Goal: Task Accomplishment & Management: Manage account settings

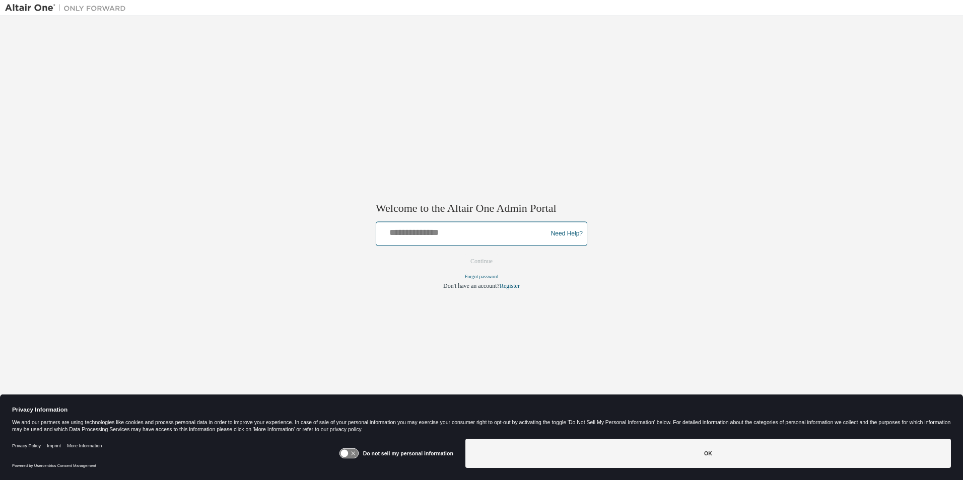
click at [436, 233] on input "text" at bounding box center [463, 232] width 166 height 15
type input "**********"
click at [486, 261] on button "Continue" at bounding box center [481, 261] width 43 height 15
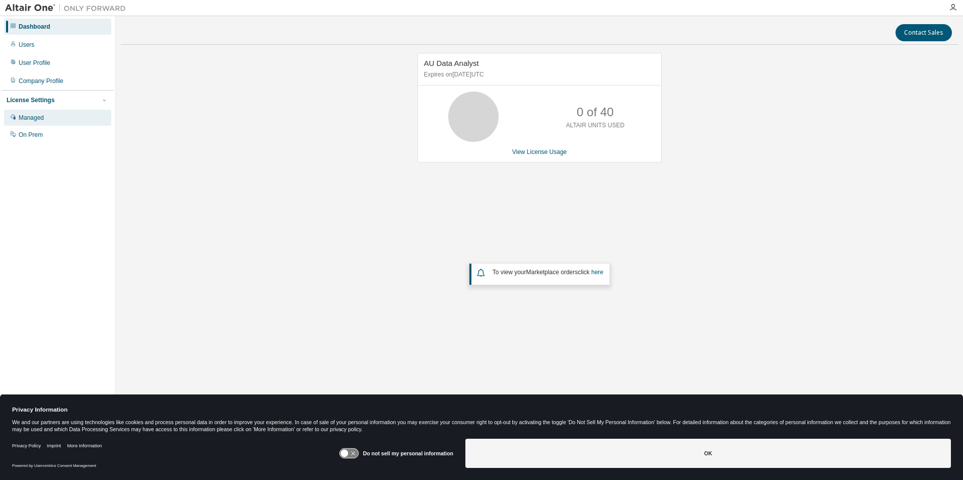
click at [25, 118] on div "Managed" at bounding box center [31, 118] width 25 height 8
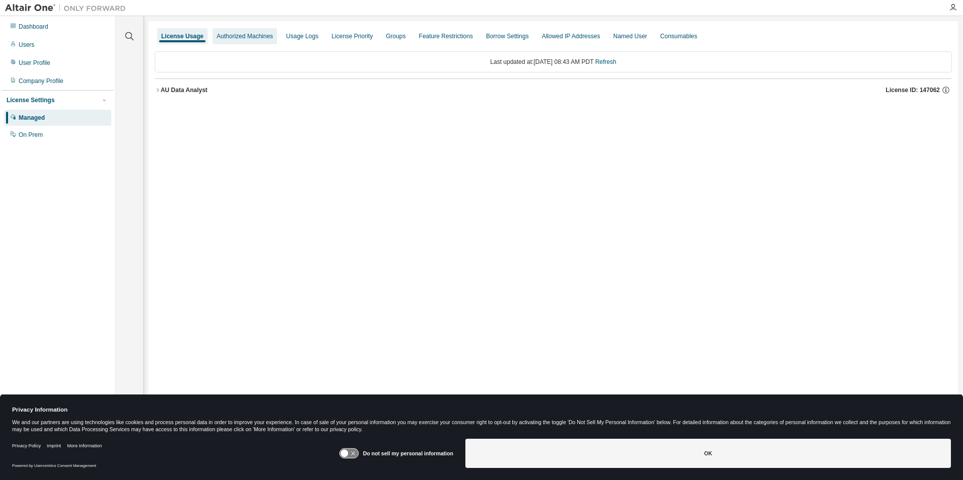
click at [247, 32] on div "Authorized Machines" at bounding box center [244, 36] width 56 height 8
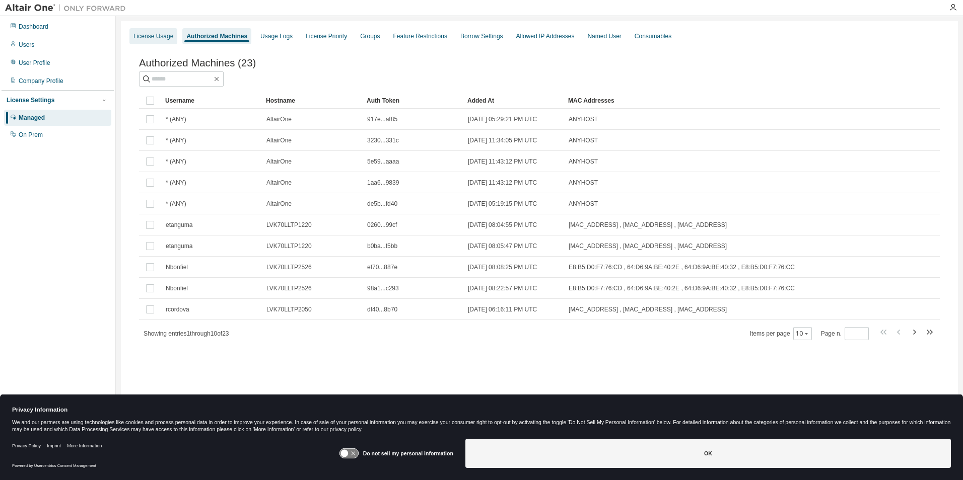
click at [155, 40] on div "License Usage" at bounding box center [153, 36] width 40 height 8
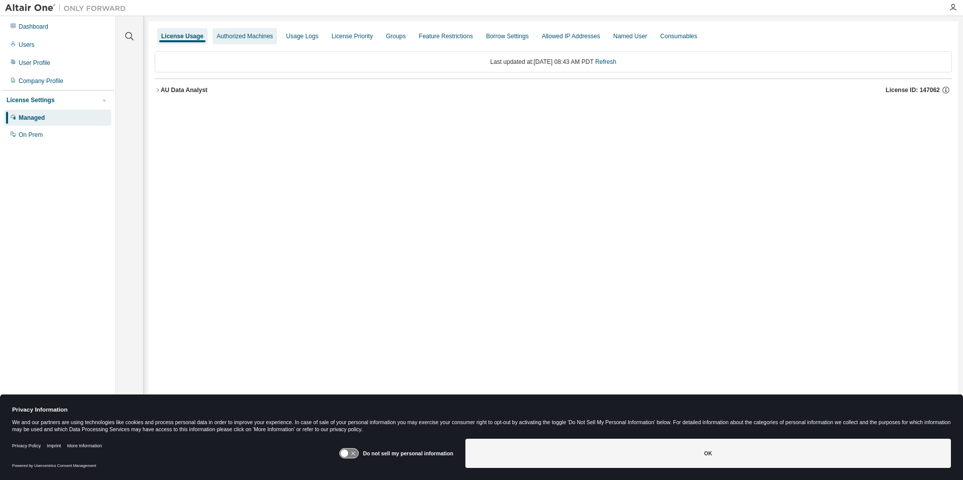
click at [247, 40] on div "Authorized Machines" at bounding box center [244, 36] width 64 height 16
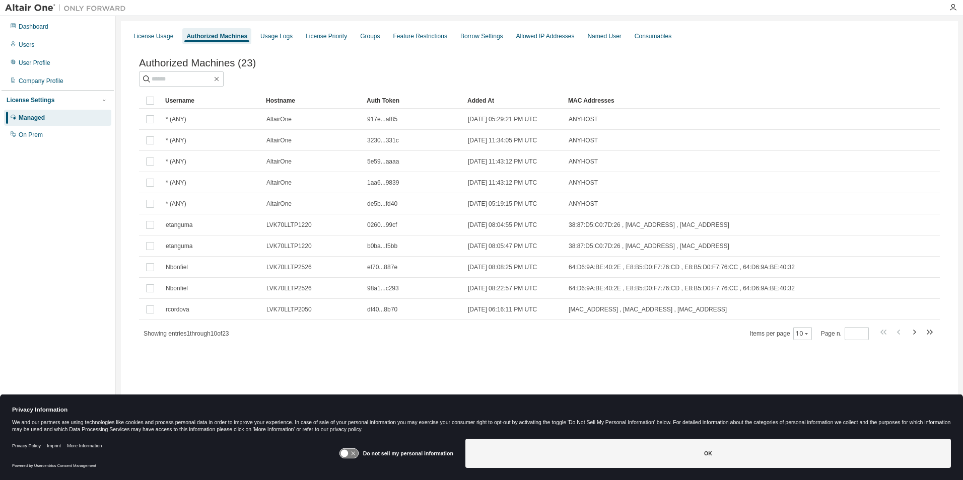
drag, startPoint x: 700, startPoint y: 112, endPoint x: 668, endPoint y: 85, distance: 41.8
click at [669, 85] on div at bounding box center [539, 78] width 801 height 15
click at [28, 49] on div "Users" at bounding box center [57, 45] width 107 height 16
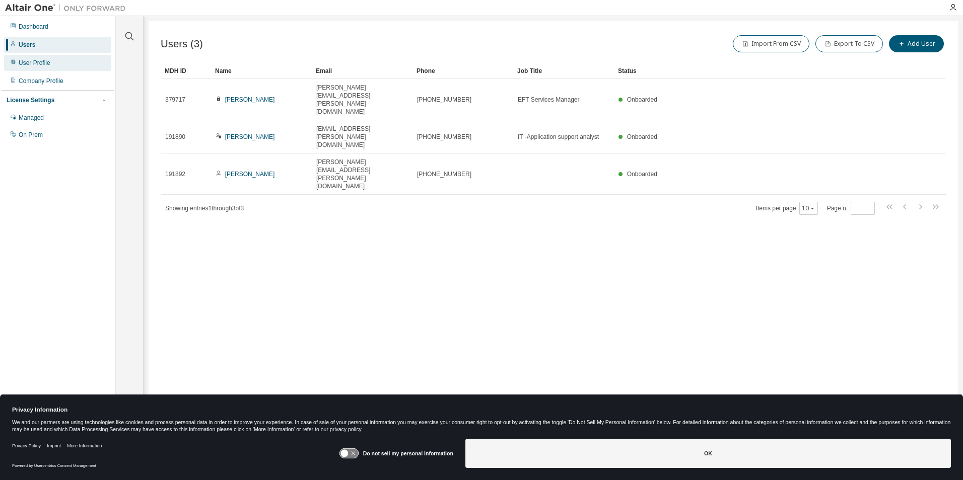
click at [42, 66] on div "User Profile" at bounding box center [35, 63] width 32 height 8
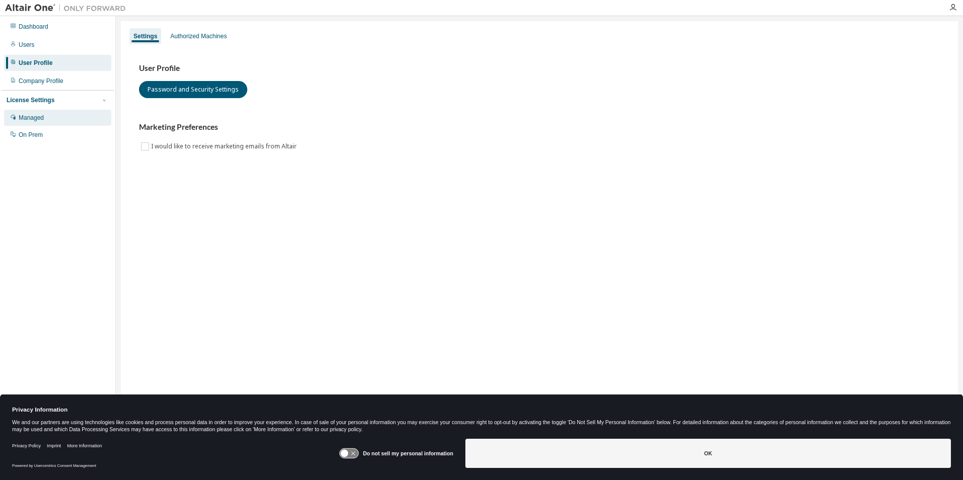
click at [28, 120] on div "Managed" at bounding box center [31, 118] width 25 height 8
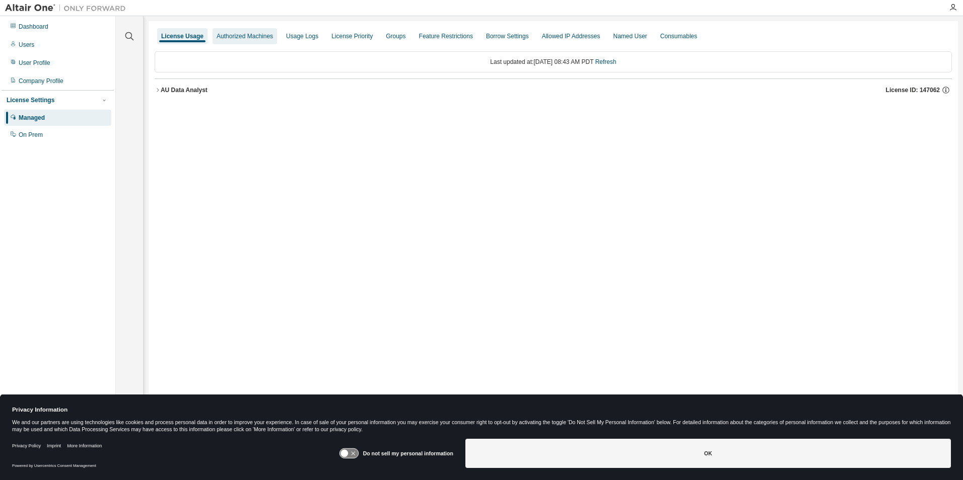
click at [260, 35] on div "Authorized Machines" at bounding box center [244, 36] width 56 height 8
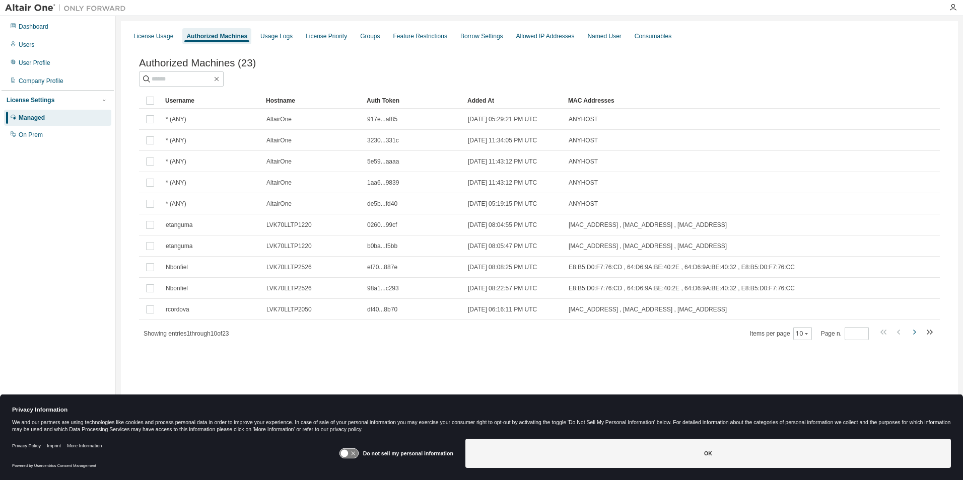
click at [916, 338] on icon "button" at bounding box center [914, 332] width 12 height 12
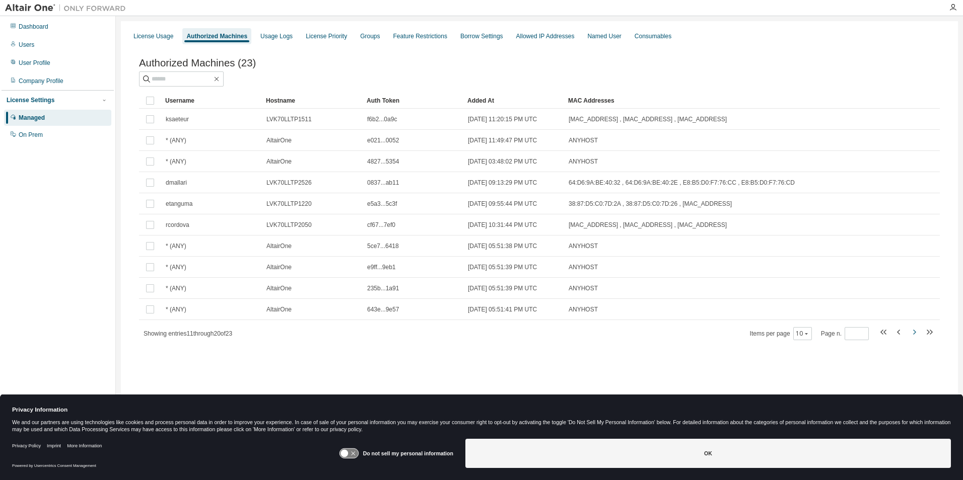
click at [917, 335] on icon "button" at bounding box center [914, 332] width 12 height 12
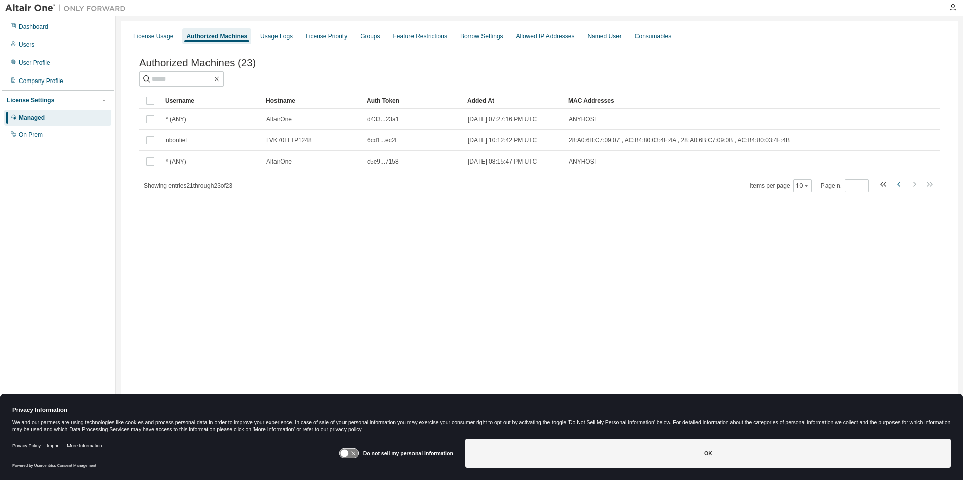
click at [898, 188] on icon "button" at bounding box center [899, 184] width 12 height 12
type input "*"
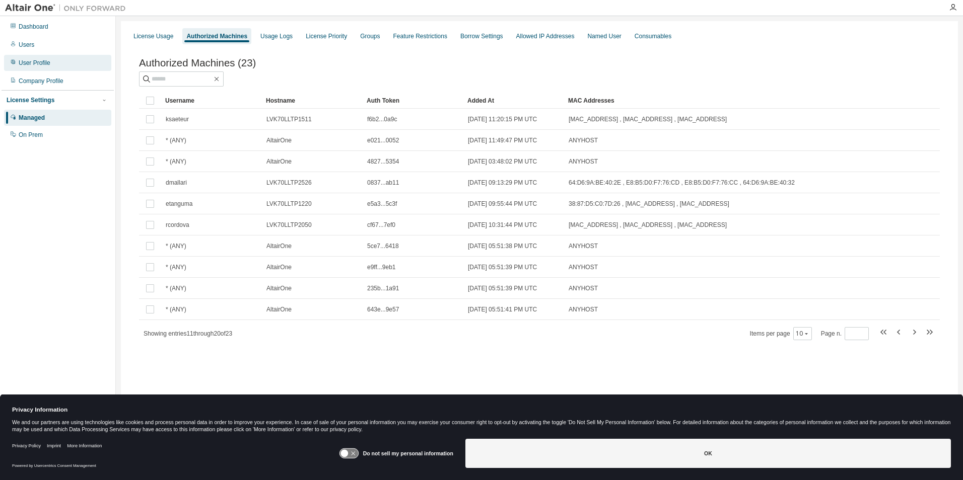
click at [59, 63] on div "User Profile" at bounding box center [57, 63] width 107 height 16
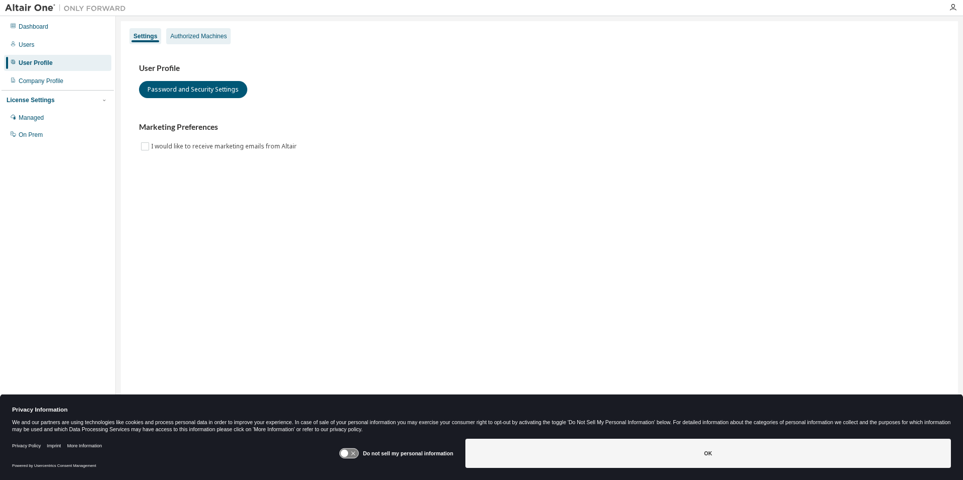
click at [211, 38] on div "Authorized Machines" at bounding box center [198, 36] width 56 height 8
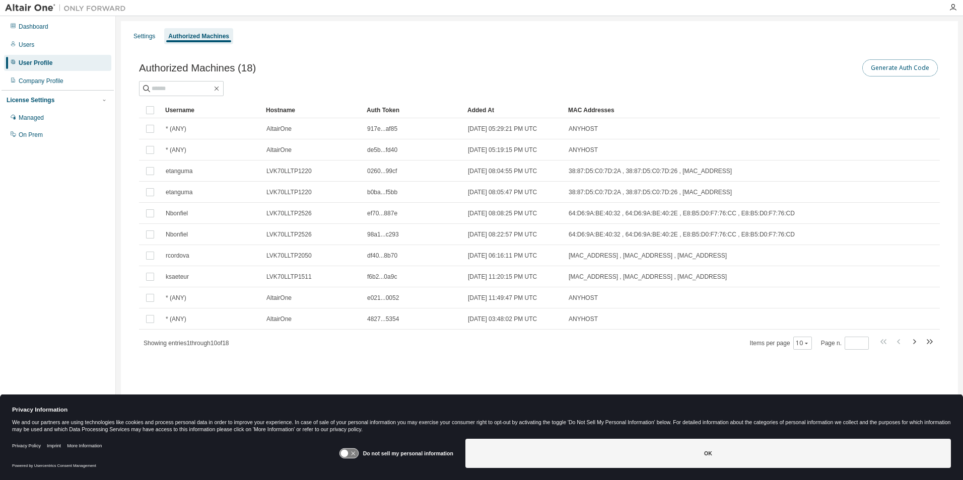
click at [874, 68] on button "Generate Auth Code" at bounding box center [900, 67] width 76 height 17
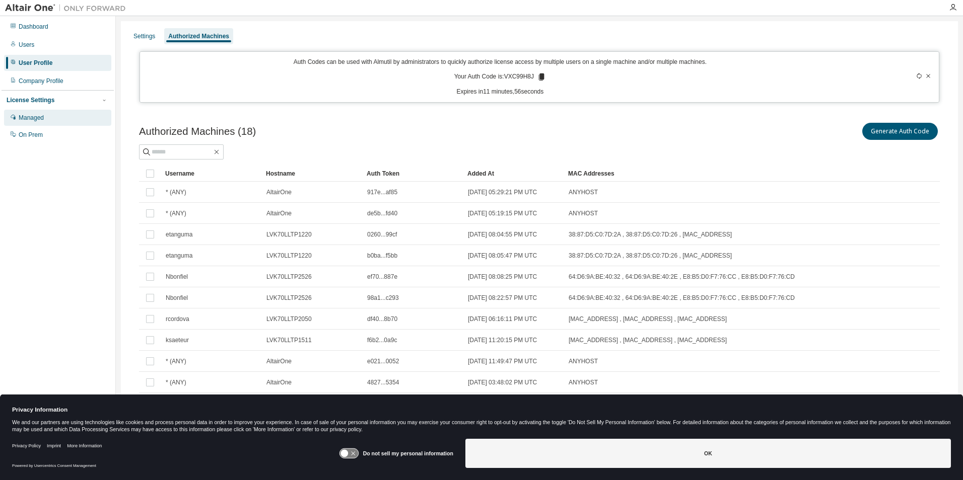
click at [51, 117] on div "Managed" at bounding box center [57, 118] width 107 height 16
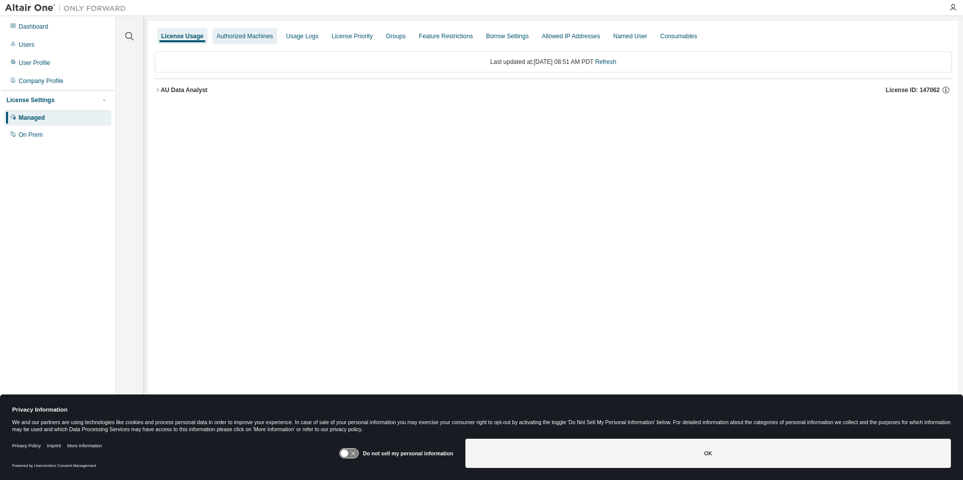
click at [241, 40] on div "Authorized Machines" at bounding box center [244, 36] width 64 height 16
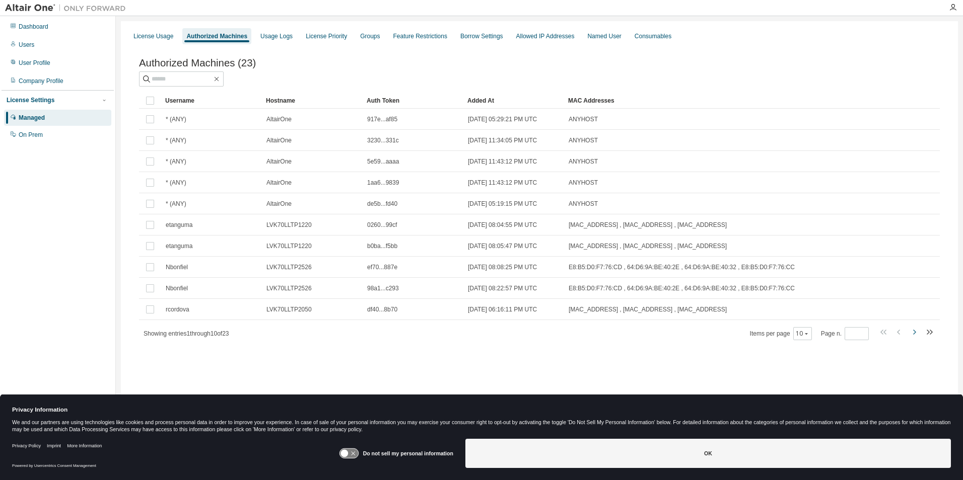
click at [918, 341] on button "button" at bounding box center [914, 333] width 12 height 15
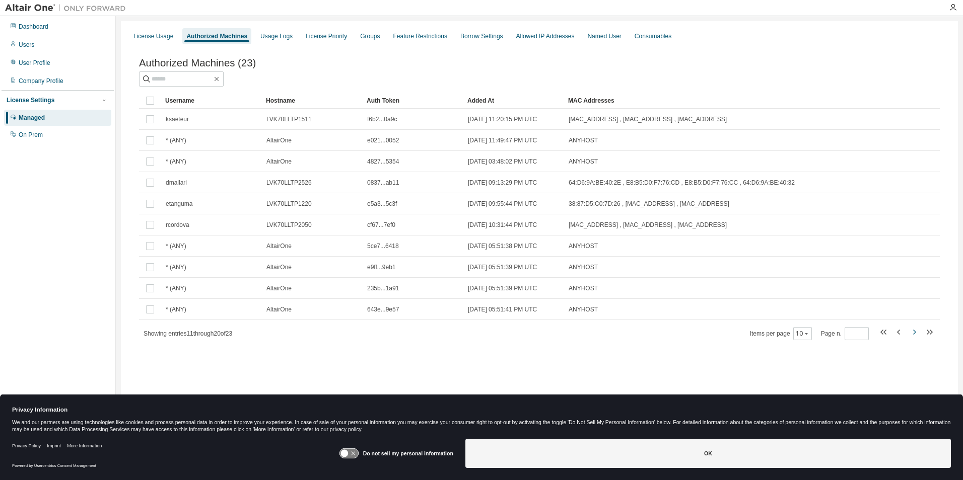
click at [918, 341] on button "button" at bounding box center [914, 333] width 12 height 15
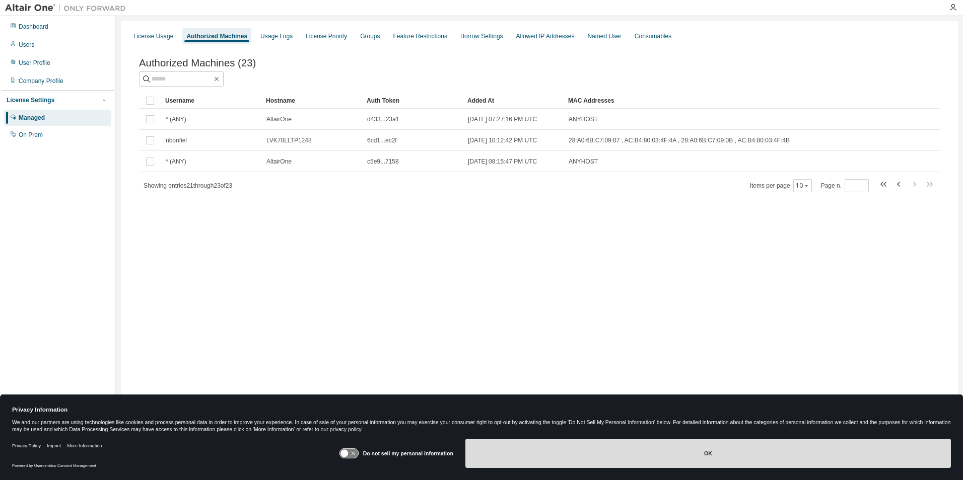
click at [848, 457] on button "OK" at bounding box center [707, 453] width 485 height 29
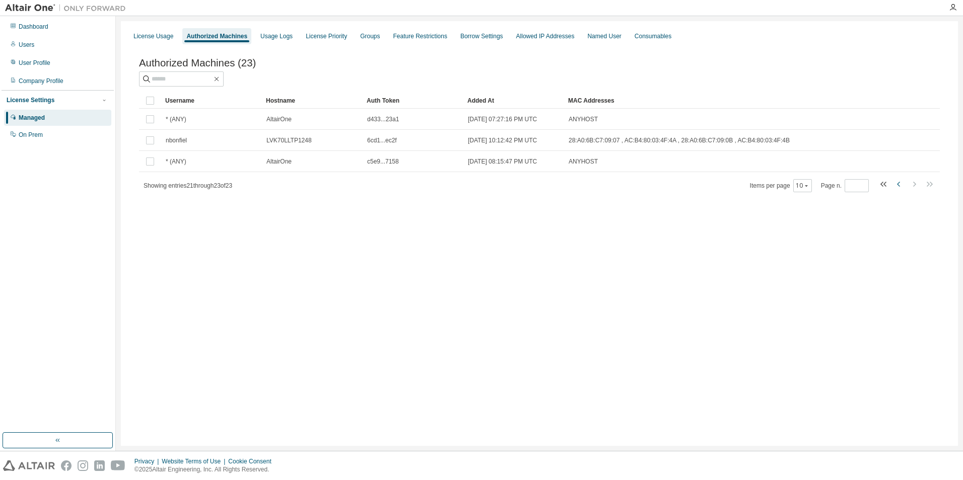
click at [896, 189] on icon "button" at bounding box center [899, 184] width 12 height 12
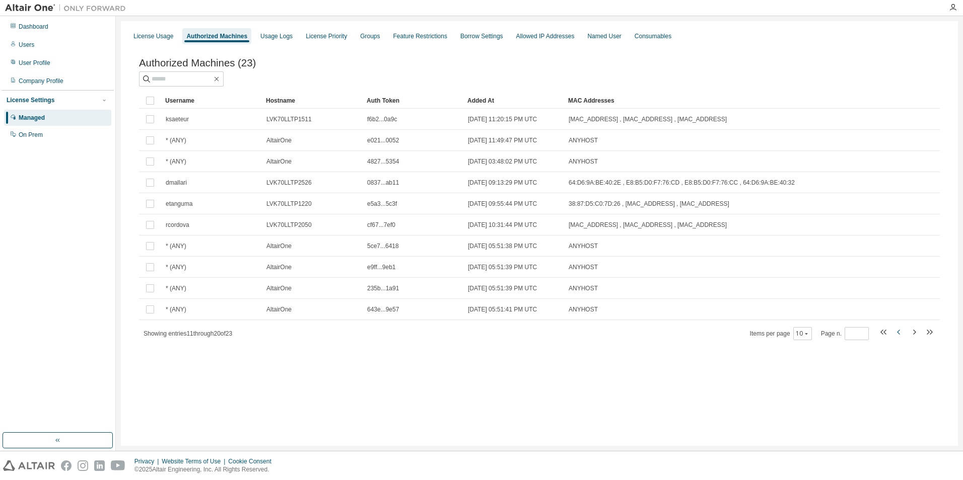
click at [896, 189] on tr "dmallari LVK70LLTP2526 0837...ab11 2023-08-18 09:13:29 PM UTC 64:D6:9A:BE:40:2E…" at bounding box center [539, 182] width 801 height 21
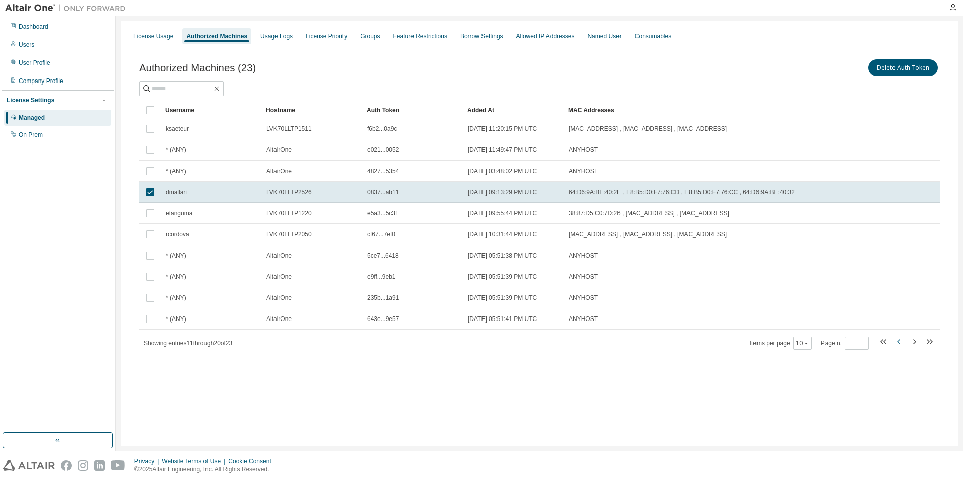
click at [896, 189] on tr "dmallari LVK70LLTP2526 0837...ab11 2023-08-18 09:13:29 PM UTC 64:D6:9A:BE:40:2E…" at bounding box center [539, 192] width 801 height 21
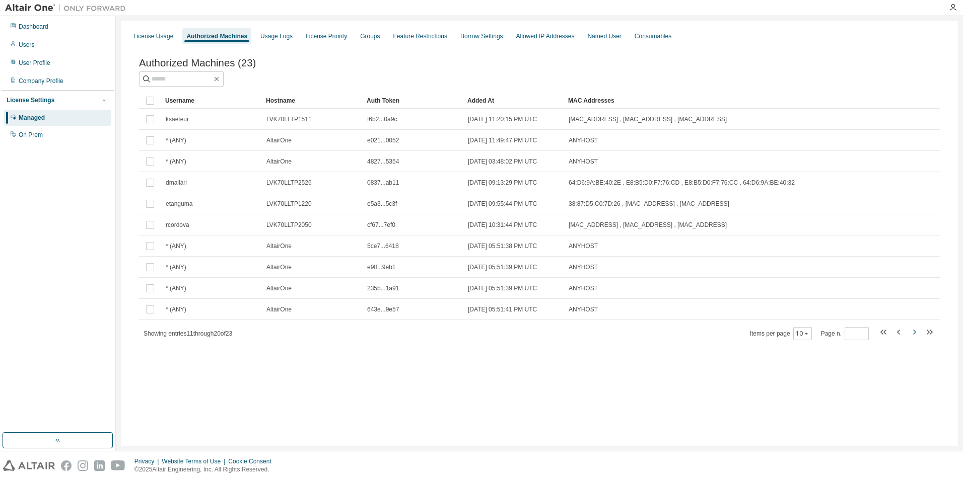
click at [912, 330] on icon "button" at bounding box center [914, 332] width 12 height 12
type input "*"
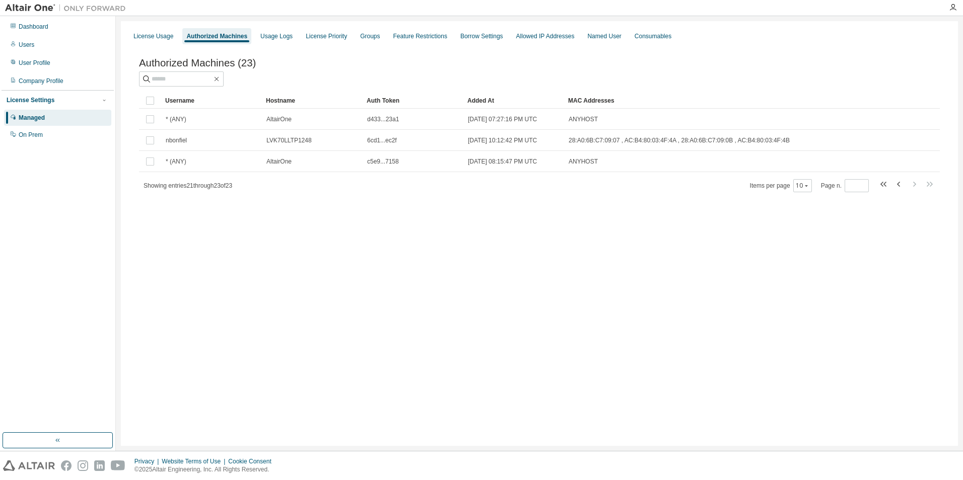
click at [868, 311] on div "License Usage Authorized Machines Usage Logs License Priority Groups Feature Re…" at bounding box center [539, 233] width 837 height 425
click at [285, 35] on div "Usage Logs" at bounding box center [276, 36] width 32 height 8
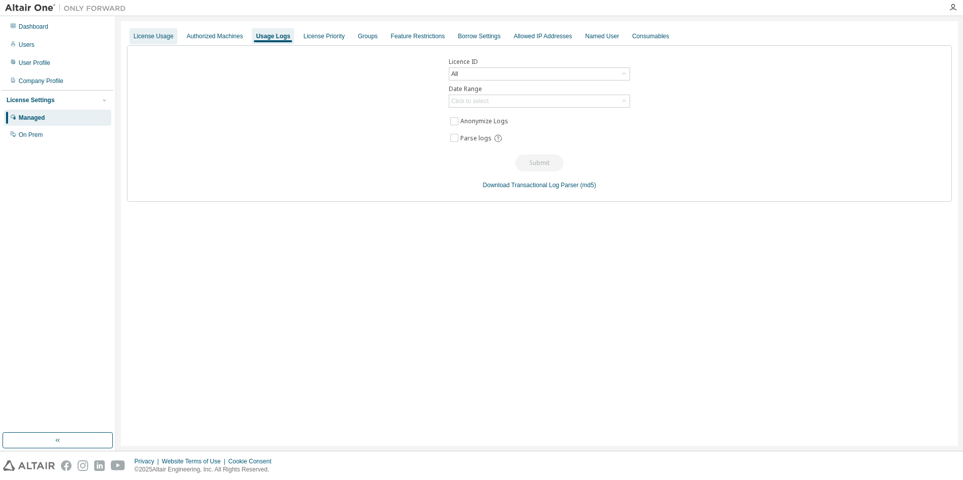
click at [148, 42] on div "License Usage" at bounding box center [153, 36] width 48 height 16
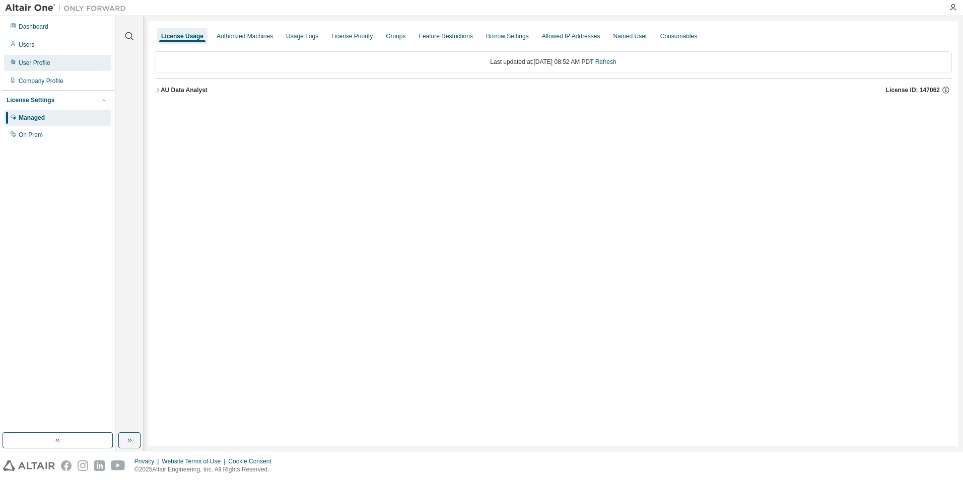
click at [42, 67] on div "User Profile" at bounding box center [57, 63] width 107 height 16
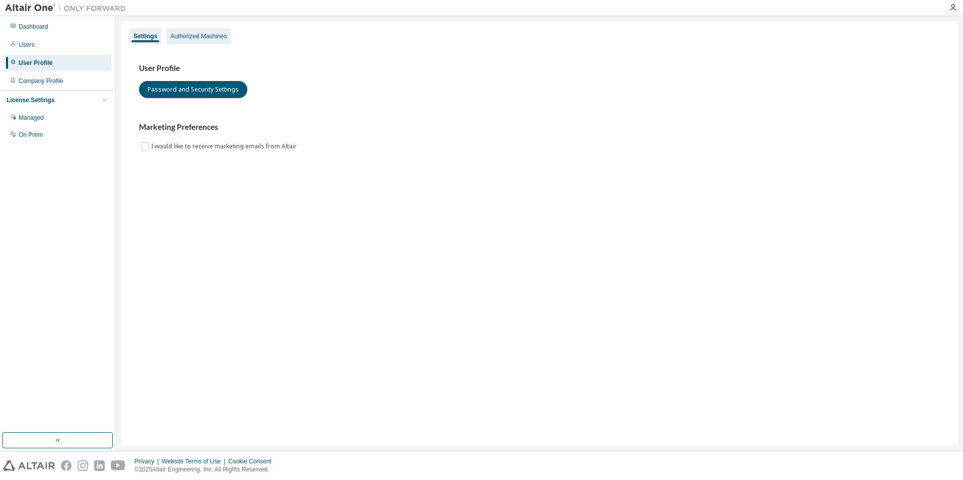
click at [189, 37] on div "Authorized Machines" at bounding box center [198, 36] width 56 height 8
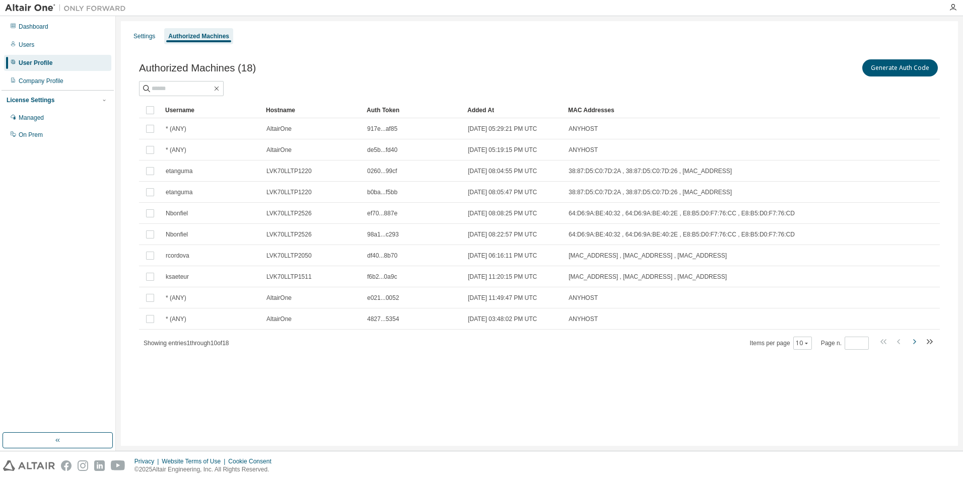
click at [917, 342] on icon "button" at bounding box center [914, 342] width 12 height 12
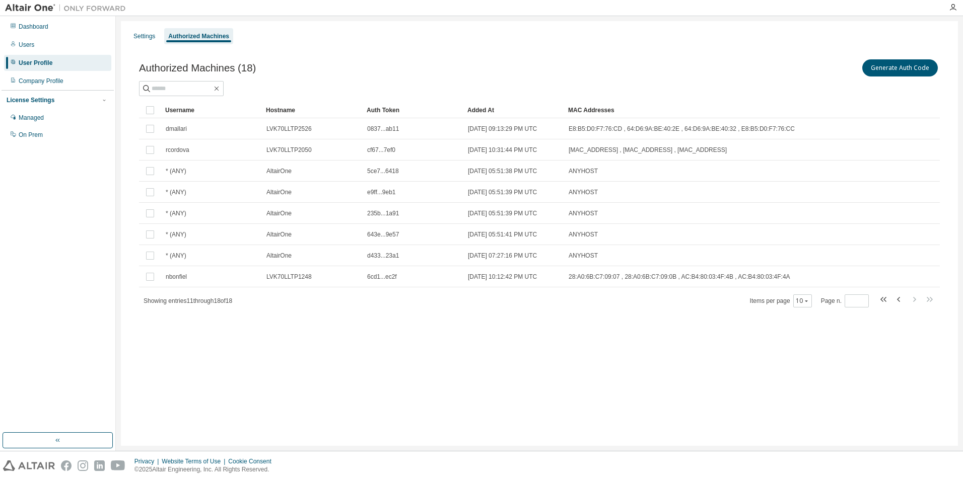
click at [917, 342] on div "Settings Authorized Machines Authorized Machines (18) Generate Auth Code Clear …" at bounding box center [539, 233] width 837 height 425
click at [900, 306] on button "button" at bounding box center [899, 301] width 12 height 15
type input "*"
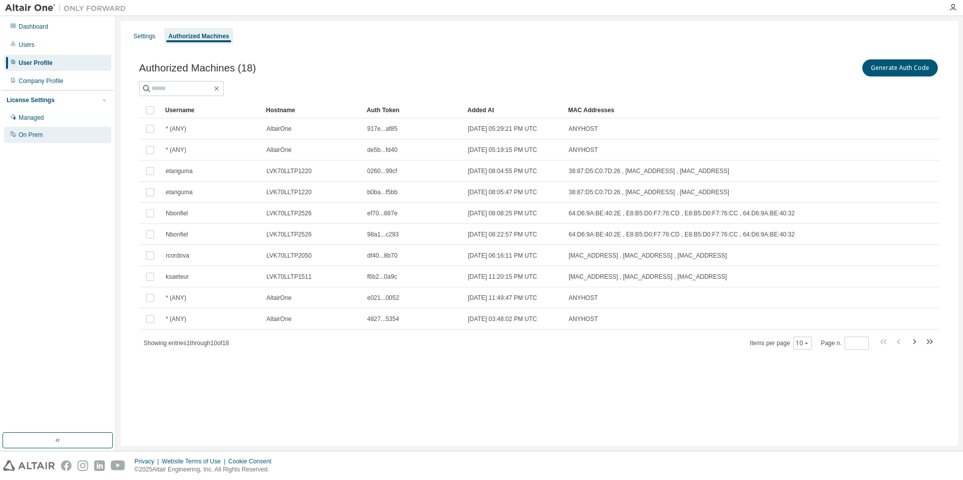
click at [24, 132] on div "On Prem" at bounding box center [31, 135] width 24 height 8
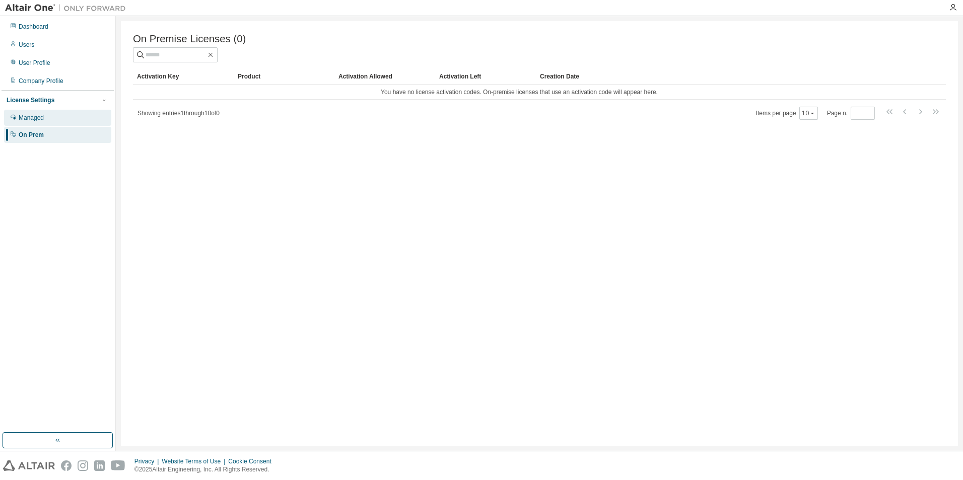
click at [40, 122] on div "Managed" at bounding box center [57, 118] width 107 height 16
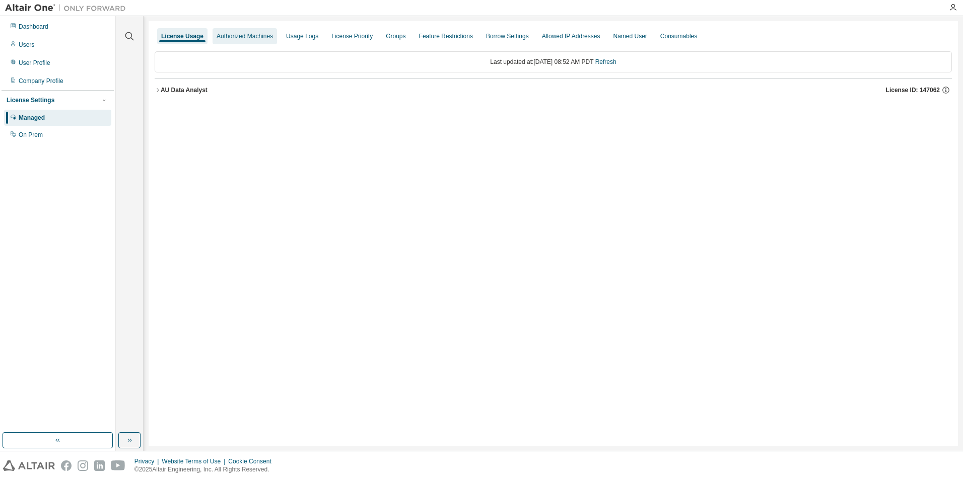
click at [254, 32] on div "Authorized Machines" at bounding box center [244, 36] width 64 height 16
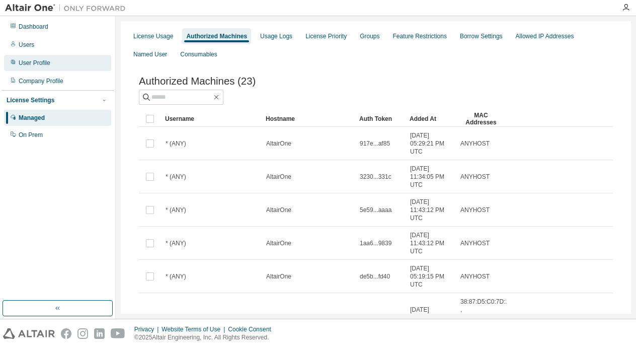
click at [41, 64] on div "User Profile" at bounding box center [35, 63] width 32 height 8
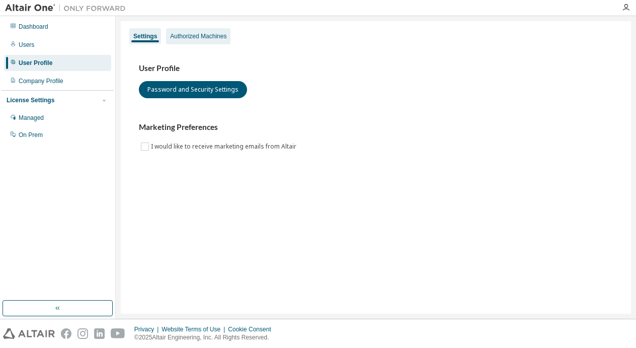
click at [195, 33] on div "Authorized Machines" at bounding box center [198, 36] width 56 height 8
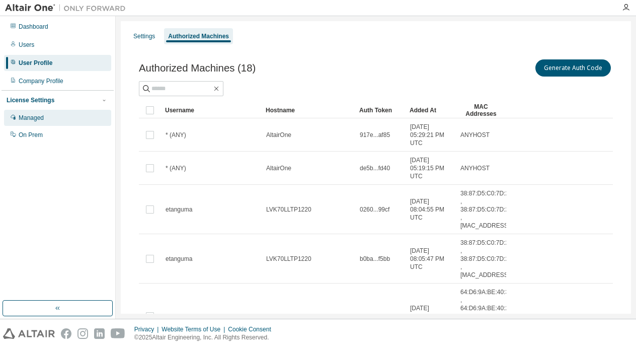
click at [28, 114] on div "Managed" at bounding box center [31, 118] width 25 height 8
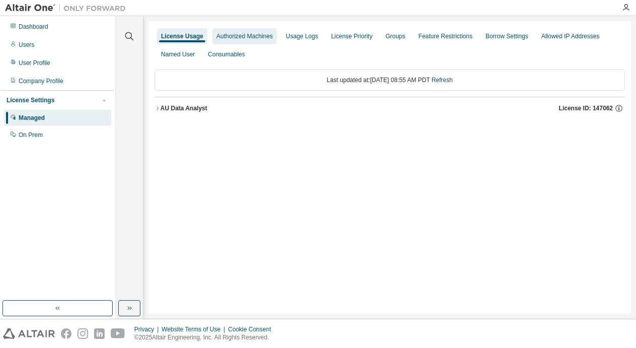
click at [243, 39] on div "Authorized Machines" at bounding box center [244, 36] width 56 height 8
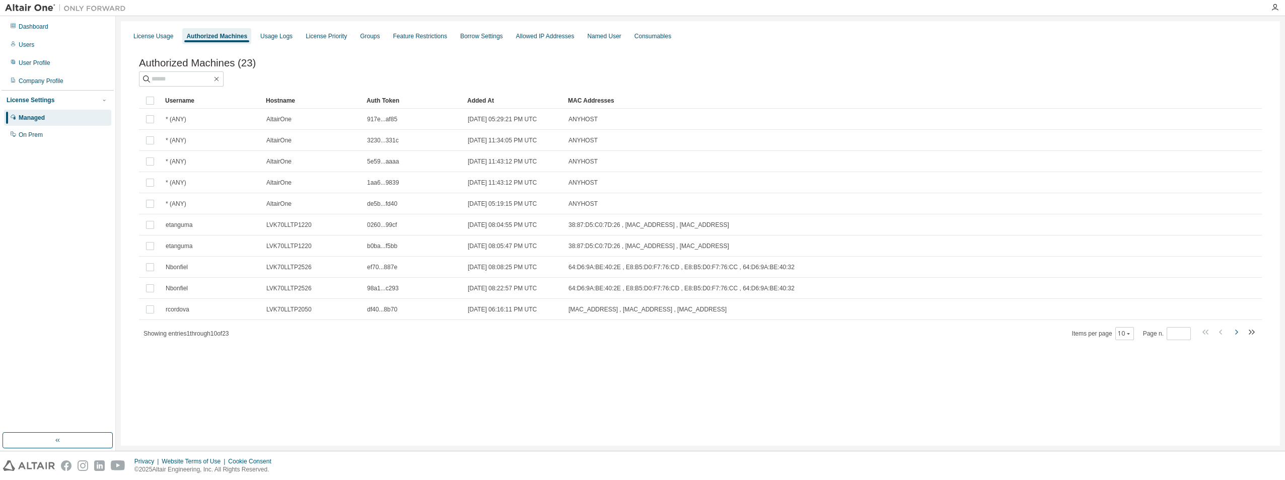
click at [962, 338] on icon "button" at bounding box center [1236, 332] width 12 height 12
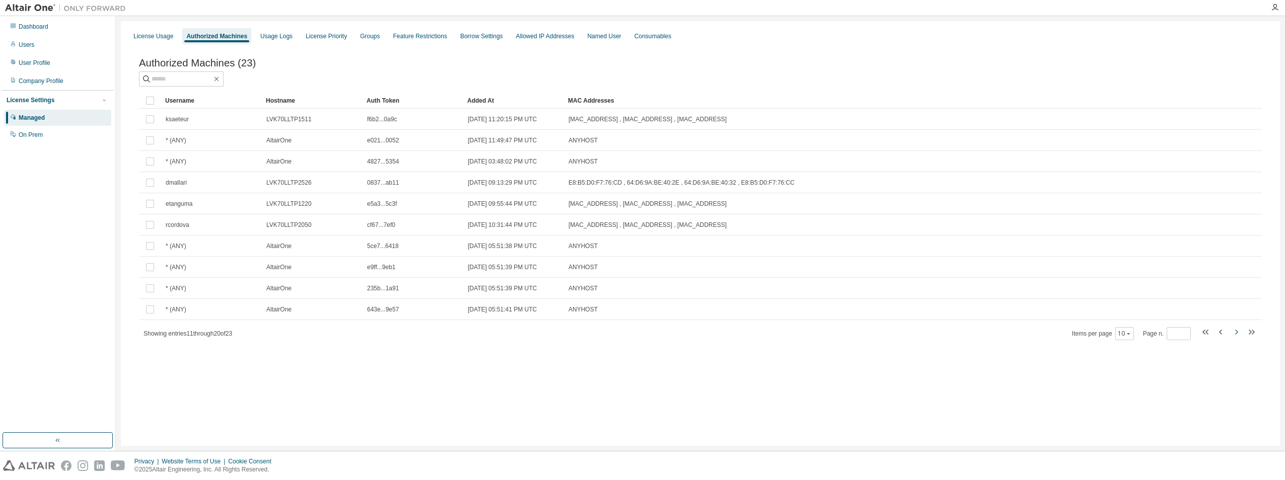
click at [962, 337] on icon "button" at bounding box center [1236, 332] width 12 height 12
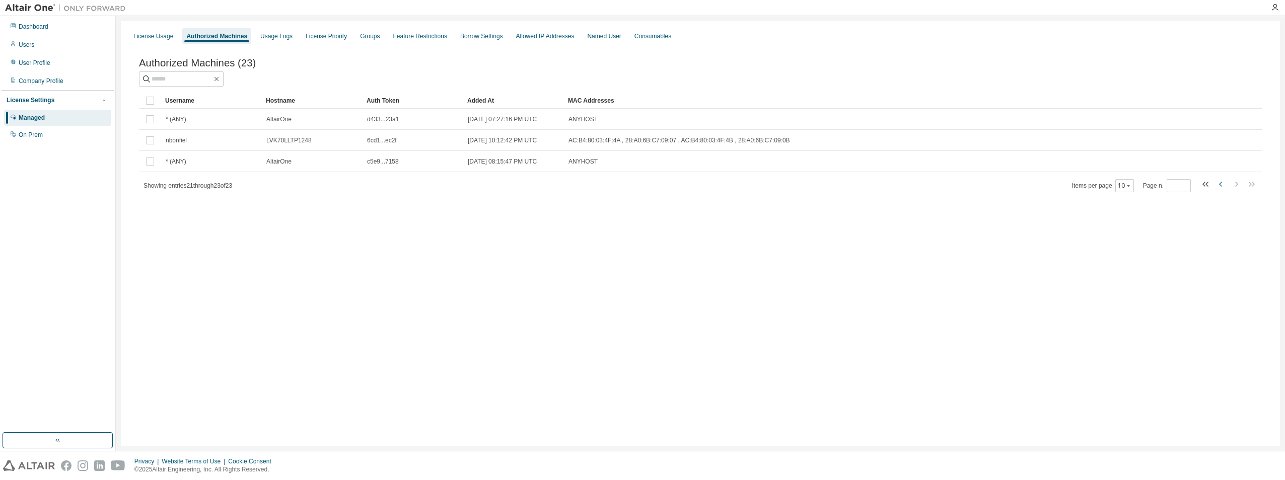
click at [962, 186] on icon "button" at bounding box center [1221, 184] width 12 height 12
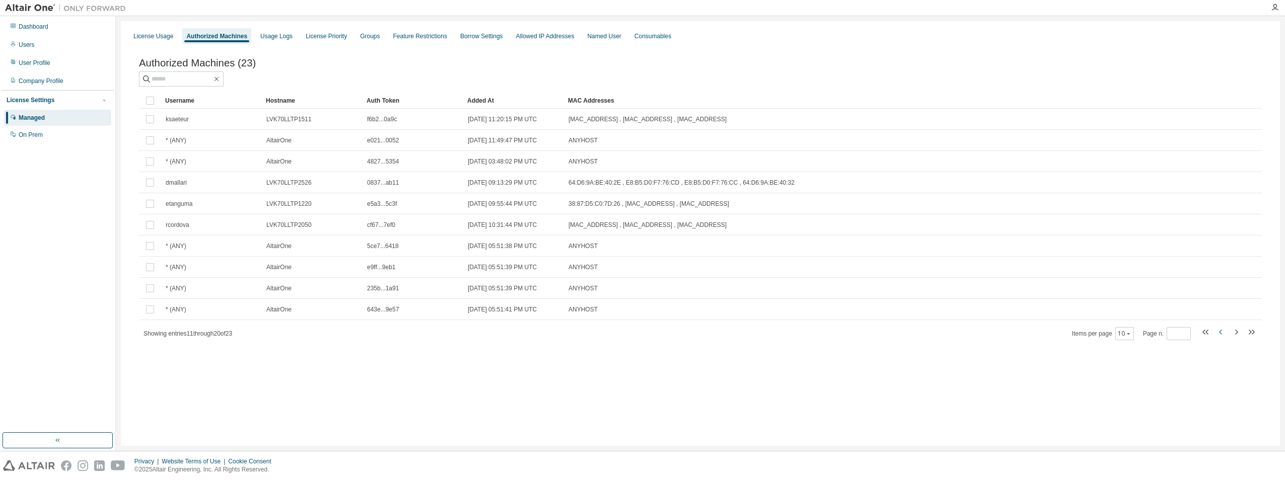
click at [962, 338] on icon "button" at bounding box center [1221, 332] width 12 height 12
type input "*"
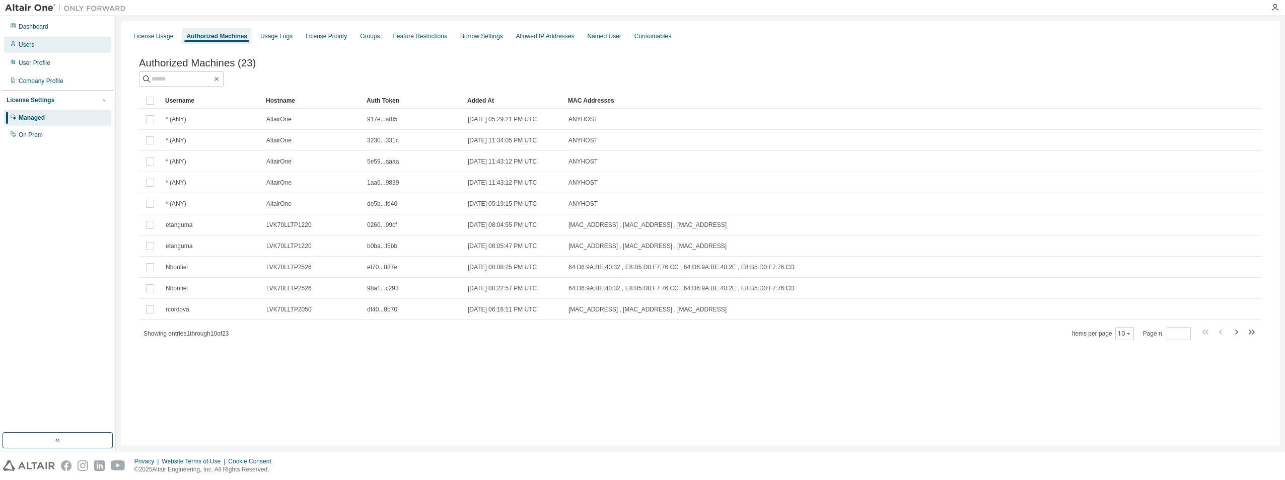
click at [37, 40] on div "Users" at bounding box center [57, 45] width 107 height 16
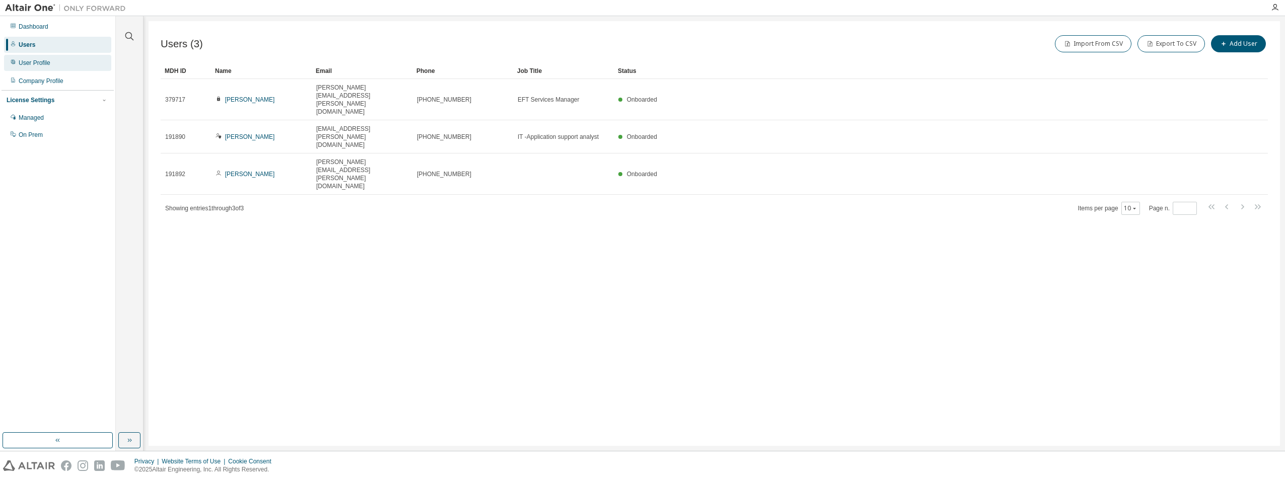
click at [60, 64] on div "User Profile" at bounding box center [57, 63] width 107 height 16
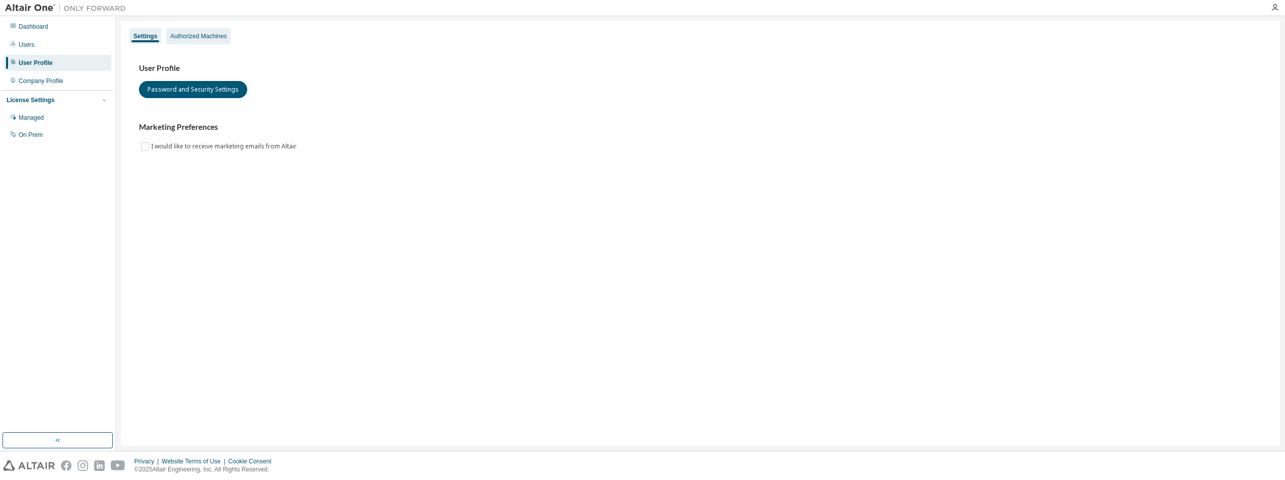
click at [200, 37] on div "Authorized Machines" at bounding box center [198, 36] width 56 height 8
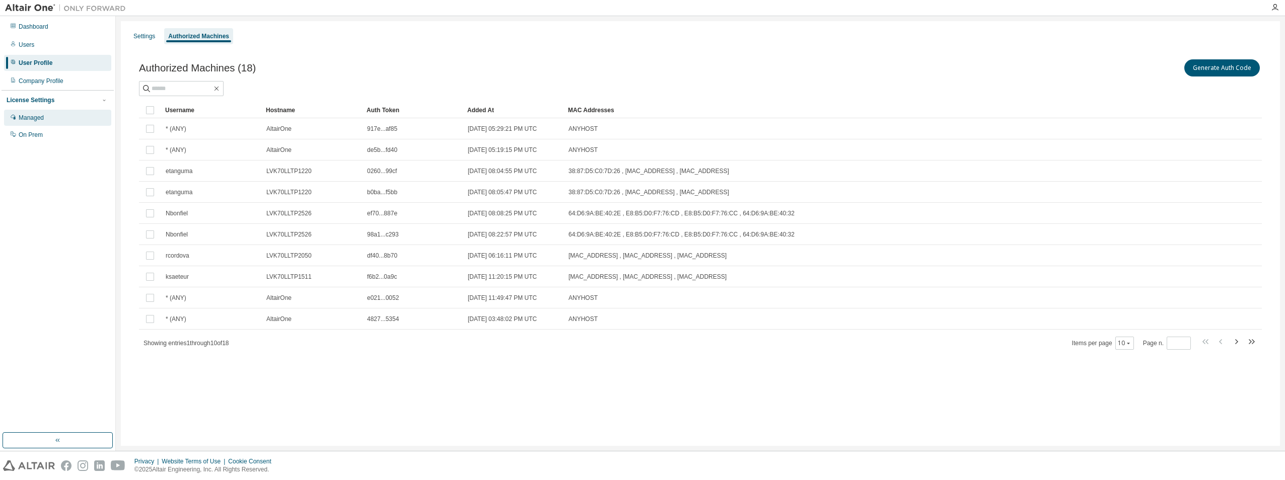
click at [33, 119] on div "Managed" at bounding box center [31, 118] width 25 height 8
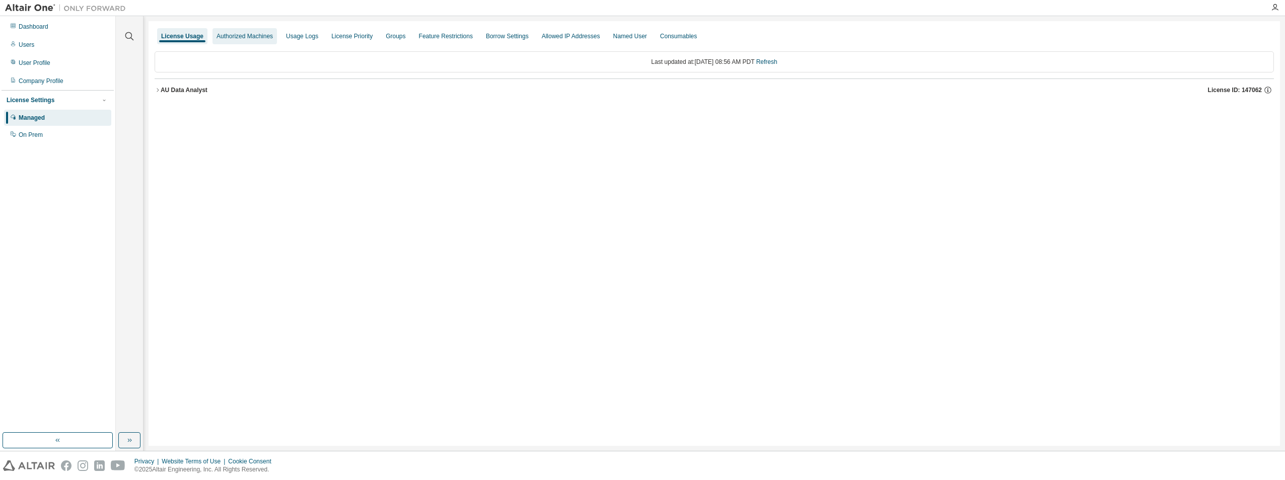
click at [226, 36] on div "Authorized Machines" at bounding box center [244, 36] width 56 height 8
